Goal: Task Accomplishment & Management: Use online tool/utility

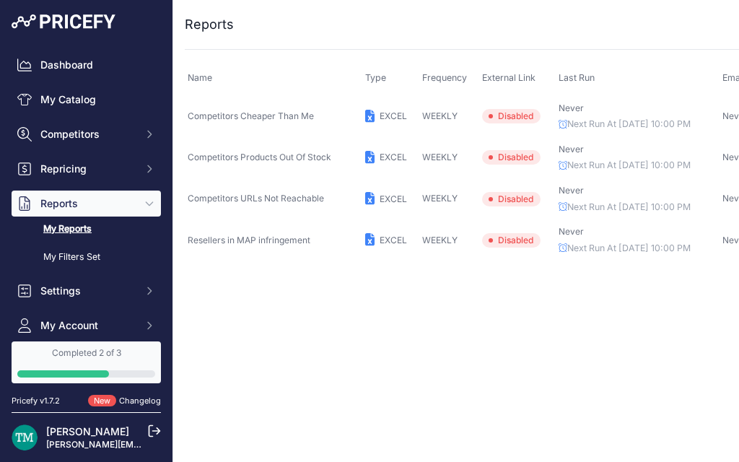
click at [50, 135] on span "Competitors" at bounding box center [87, 134] width 95 height 14
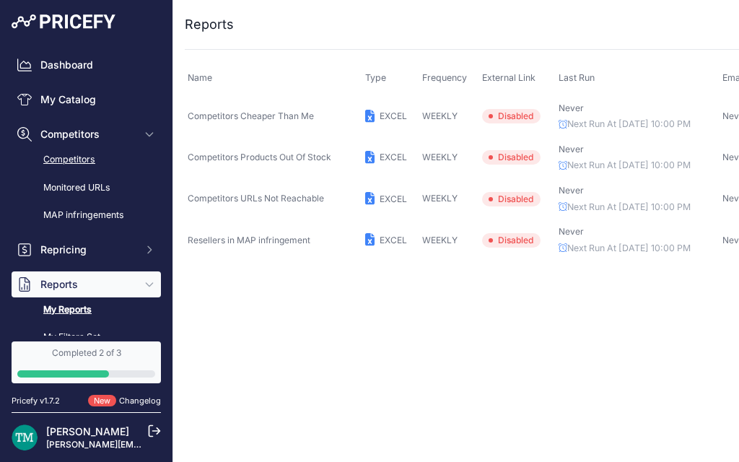
click at [72, 165] on link "Competitors" at bounding box center [86, 159] width 149 height 25
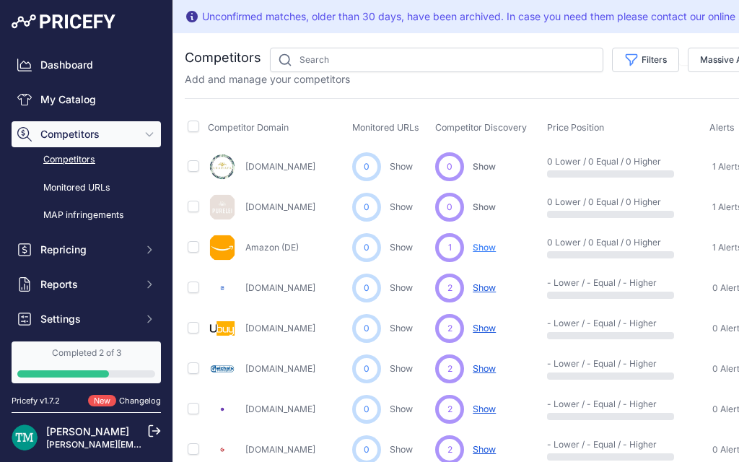
click at [293, 164] on link "Luamaya.com" at bounding box center [280, 166] width 70 height 11
click at [713, 17] on div "Unconfirmed matches, older than 30 days, have been archived. In case you need t…" at bounding box center [490, 16] width 576 height 14
click at [118, 171] on link "Competitors" at bounding box center [86, 159] width 149 height 25
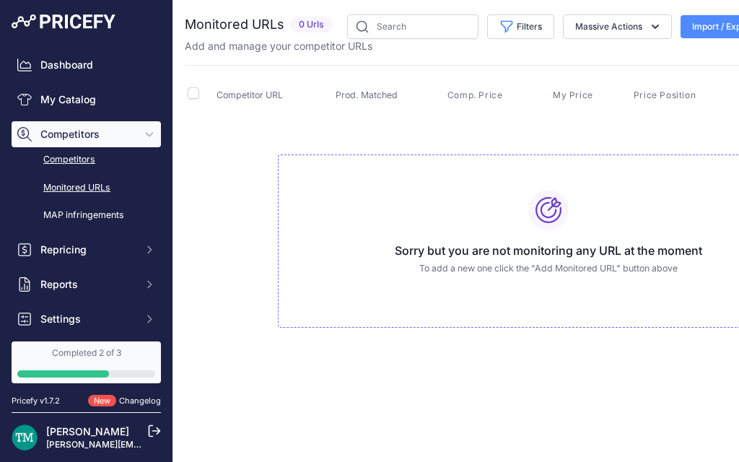
click at [78, 164] on link "Competitors" at bounding box center [86, 159] width 149 height 25
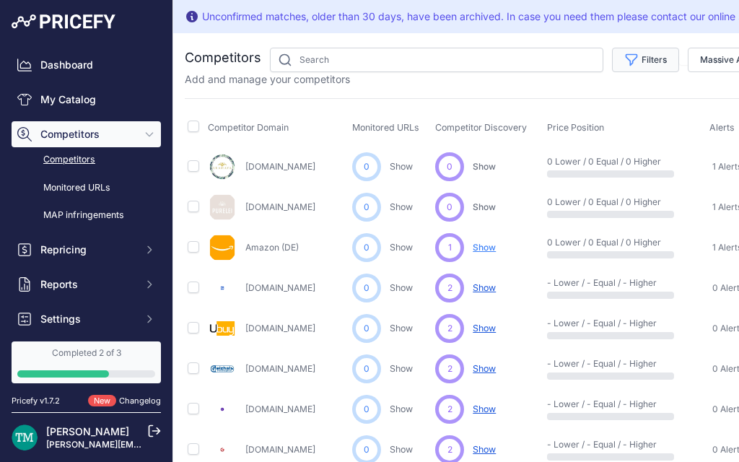
click at [655, 62] on button "Filters" at bounding box center [645, 60] width 67 height 25
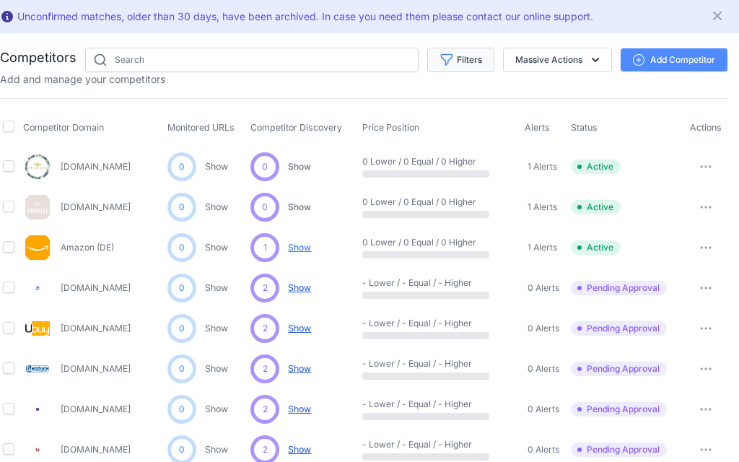
click at [655, 62] on button "Add Competitor" at bounding box center [674, 59] width 107 height 23
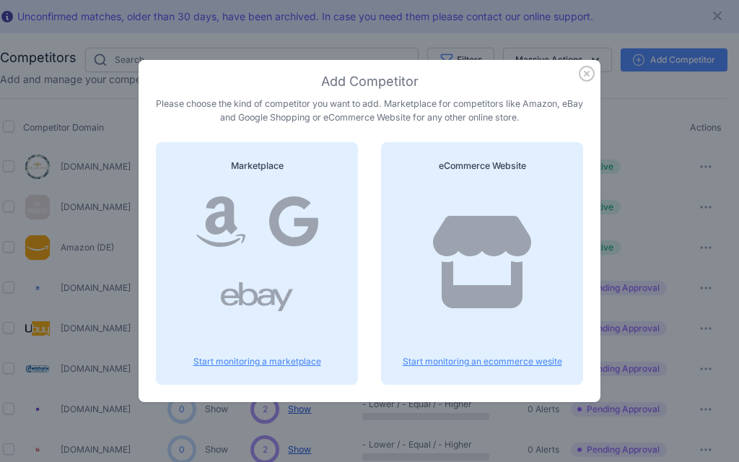
click at [485, 363] on p "Start monitoring an ecommerce wesite" at bounding box center [481, 362] width 167 height 12
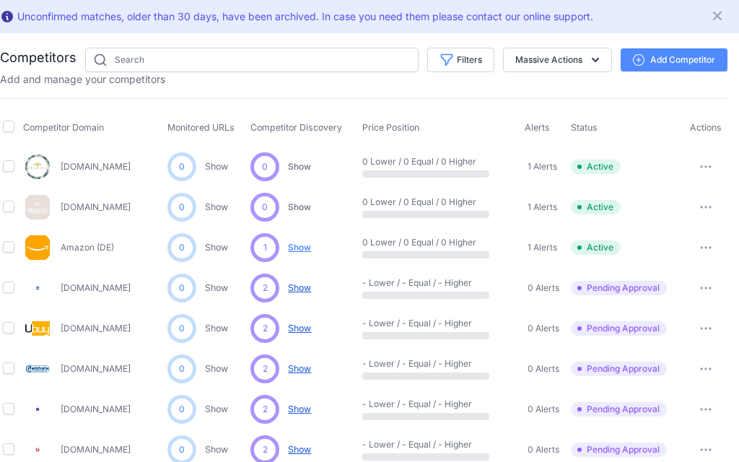
scroll to position [0, 185]
click at [663, 66] on button "Add Competitor" at bounding box center [674, 59] width 107 height 23
